Goal: Task Accomplishment & Management: Use online tool/utility

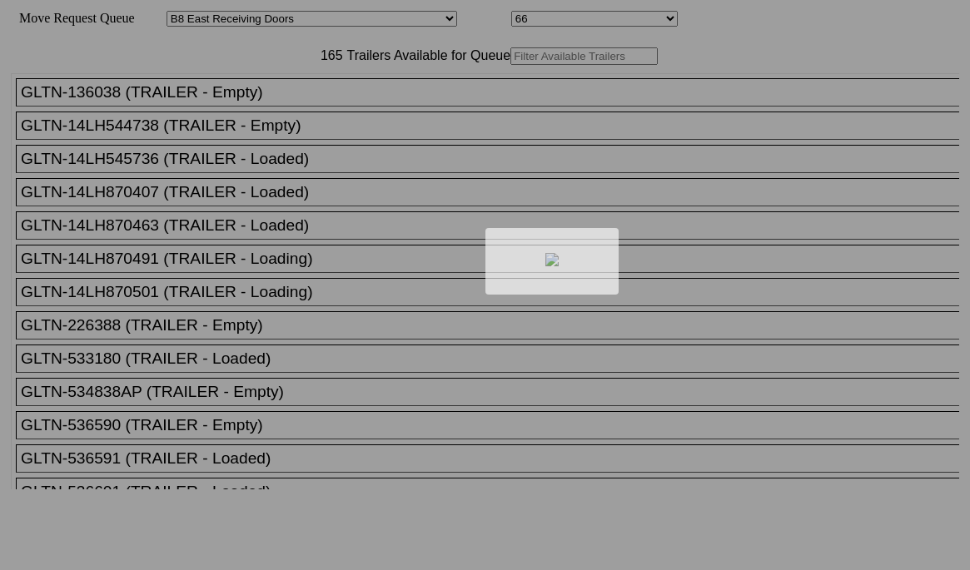
select select "536"
select select "8234"
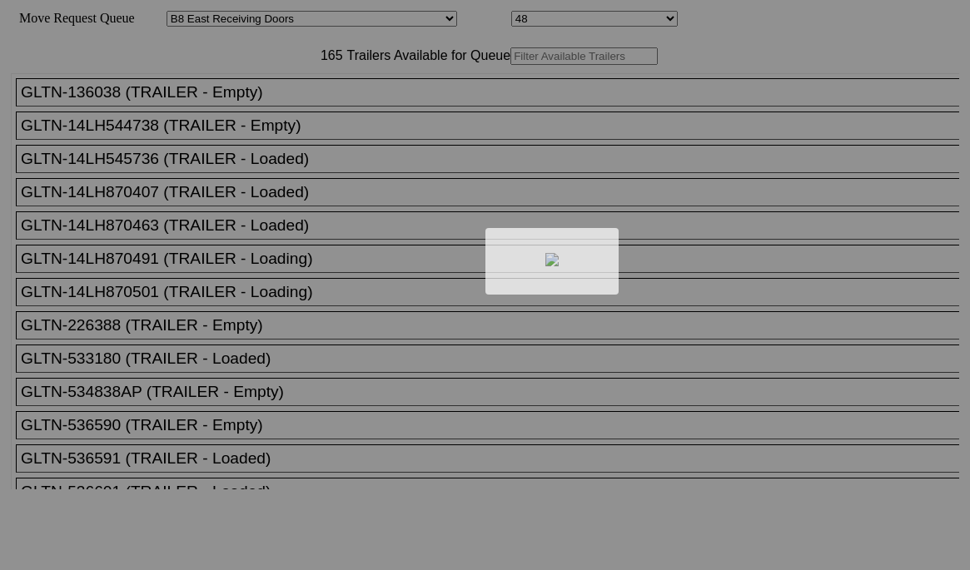
click at [273, 98] on div at bounding box center [485, 285] width 970 height 570
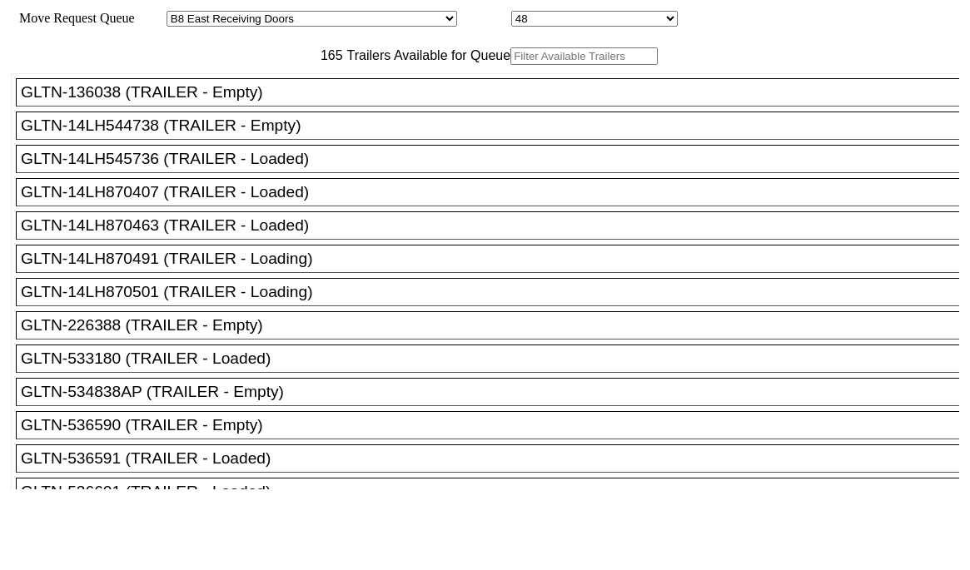
click at [510, 65] on input "text" at bounding box center [583, 55] width 147 height 17
paste input "MSBU4136045"
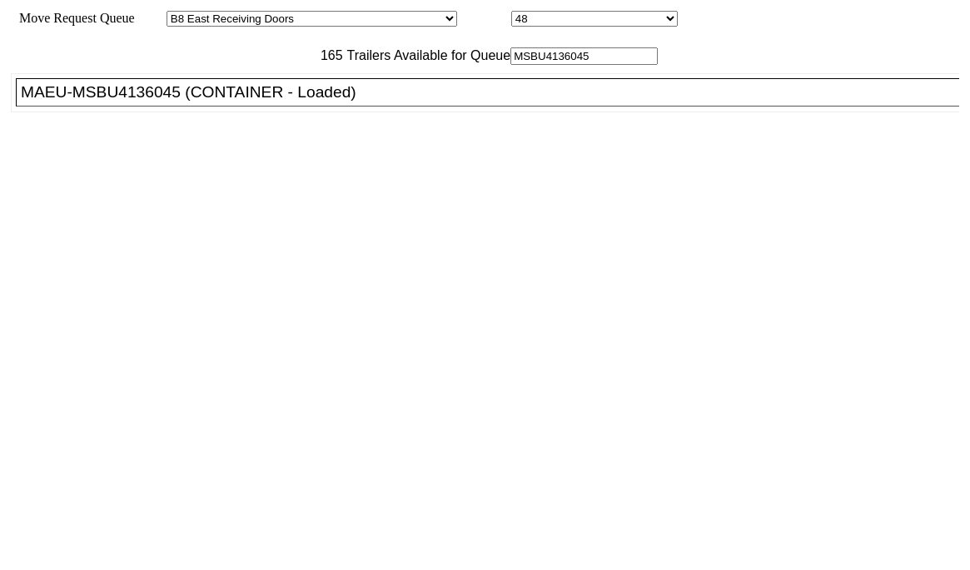
type input "MSBU4136045"
click at [234, 102] on div "MAEU-MSBU4136045 (CONTAINER - Loaded)" at bounding box center [495, 92] width 948 height 18
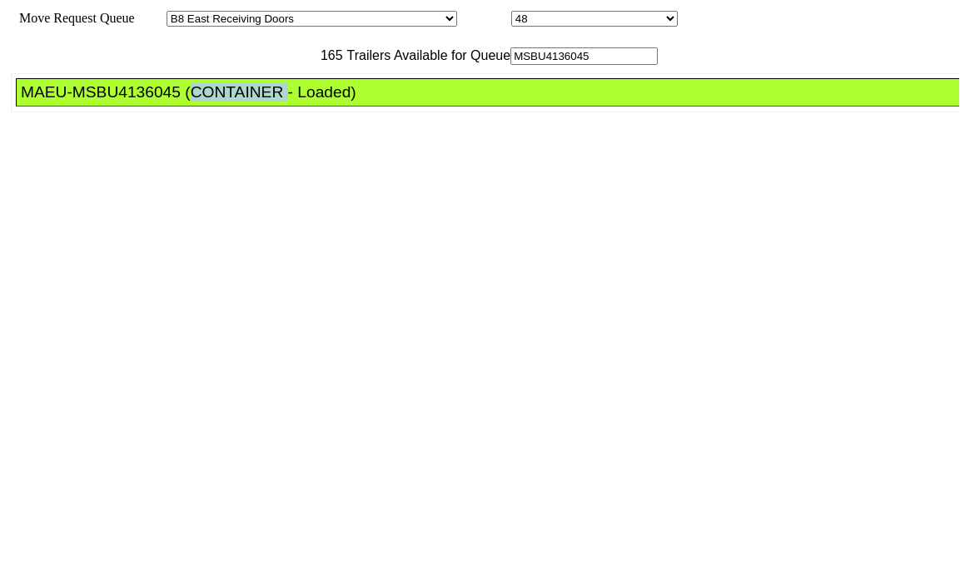
click at [234, 102] on div "MAEU-MSBU4136045 (CONTAINER - Loaded)" at bounding box center [495, 92] width 948 height 18
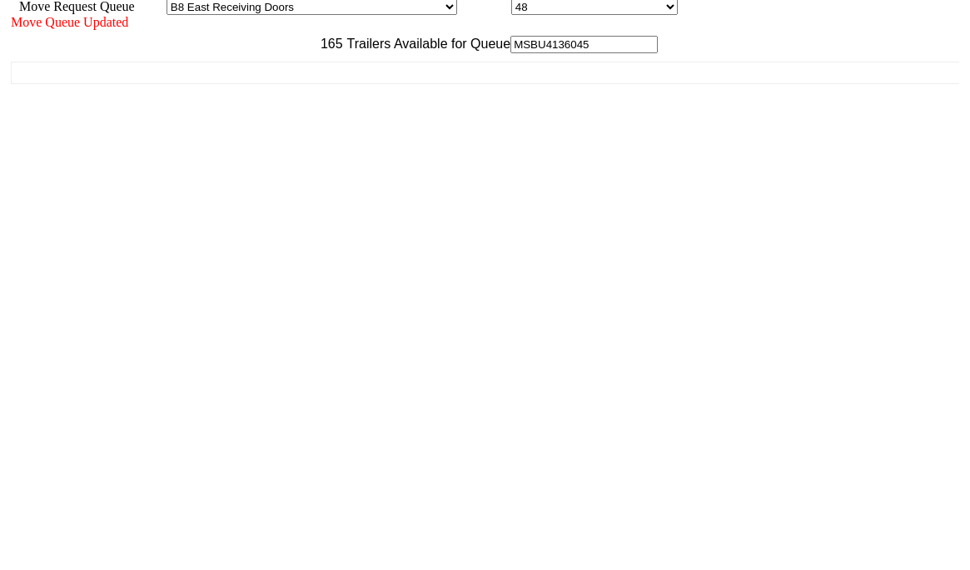
scroll to position [15, 0]
